Goal: Find specific page/section: Find specific page/section

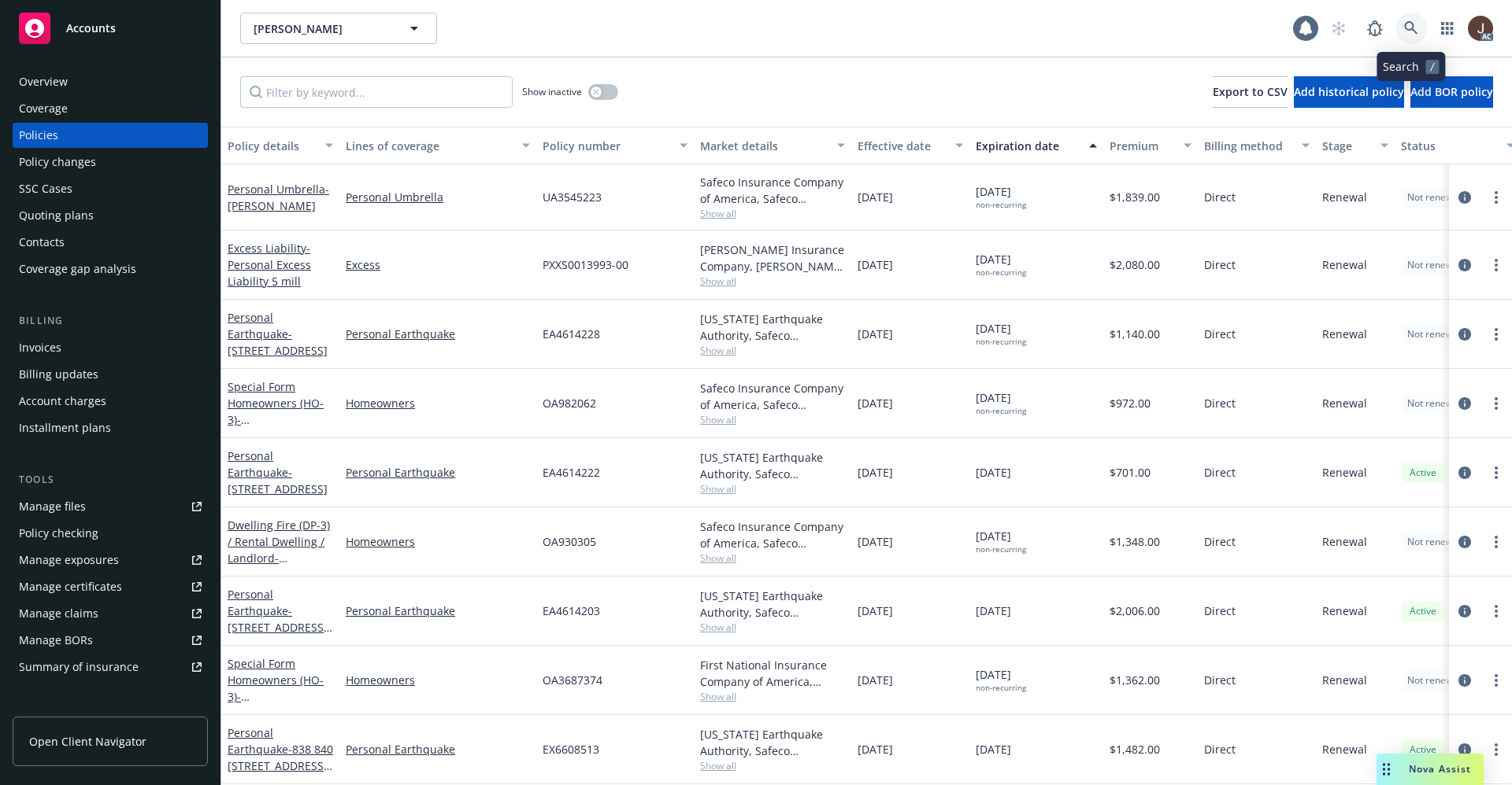
click at [1412, 27] on icon at bounding box center [1411, 29] width 14 height 14
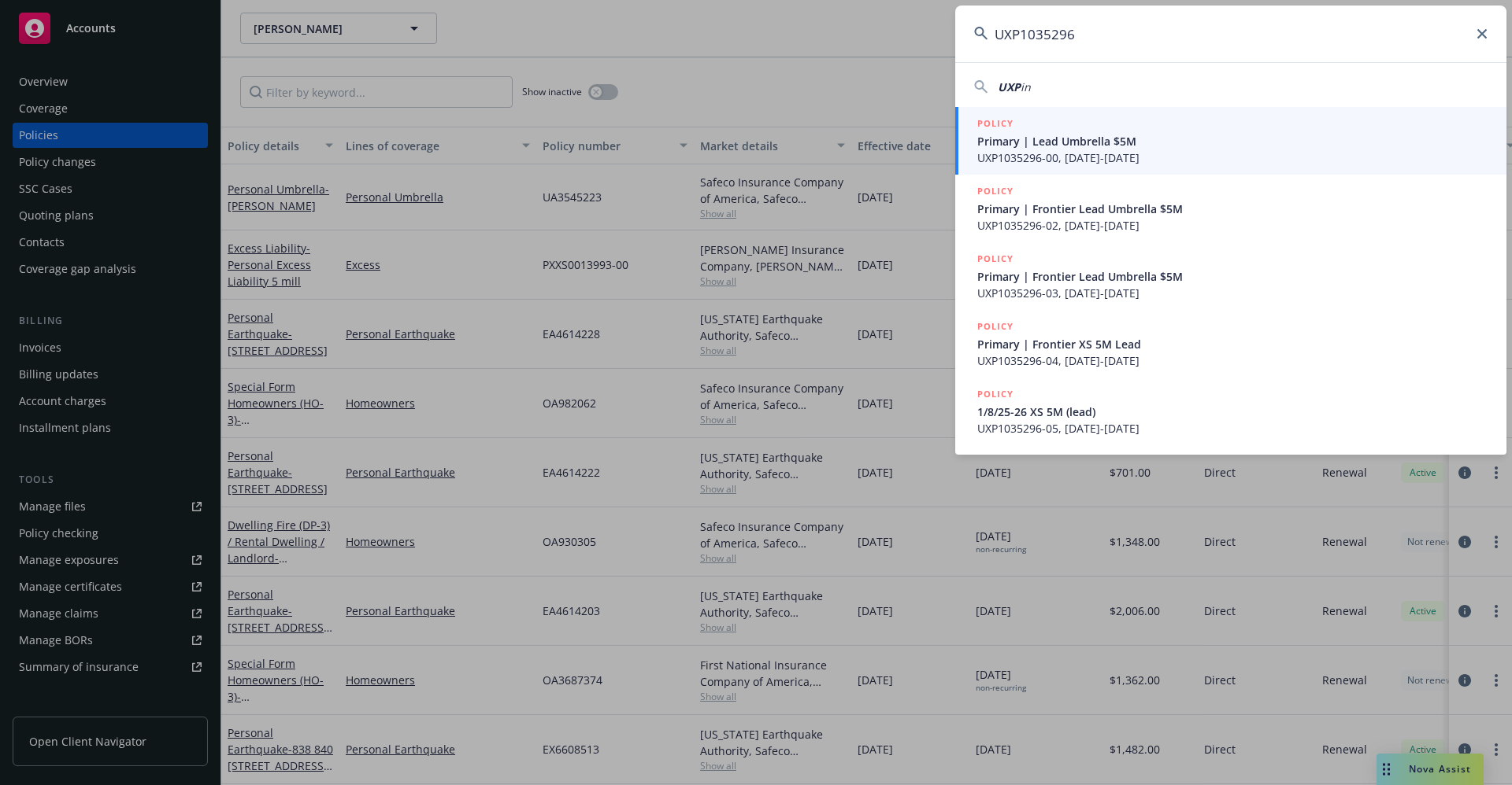
type input "UXP1035296"
